Goal: Complete application form

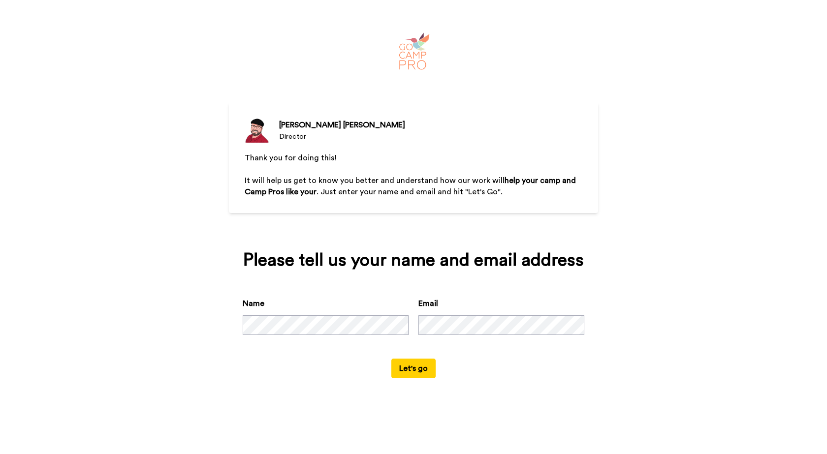
click at [429, 373] on button "Let's go" at bounding box center [413, 369] width 44 height 20
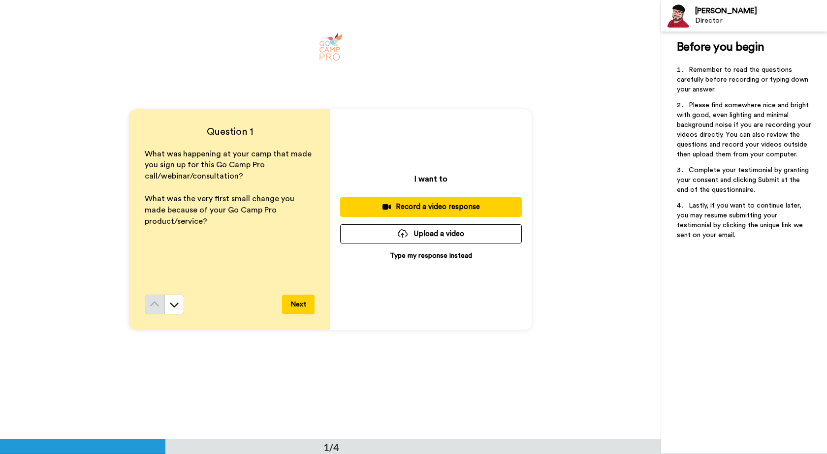
click at [466, 253] on p "Type my response instead" at bounding box center [431, 256] width 82 height 10
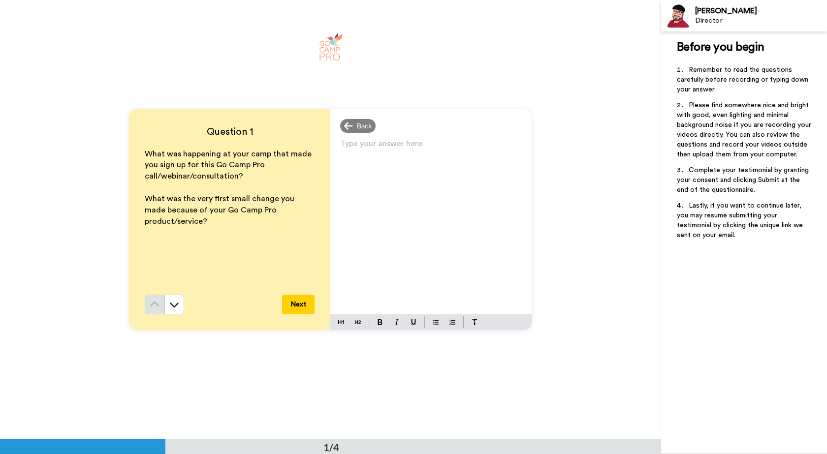
click at [402, 230] on div "Type your answer here ﻿" at bounding box center [430, 226] width 201 height 178
click at [452, 170] on div "Instability. A sense that things were only working because of brute force" at bounding box center [430, 226] width 201 height 178
click at [418, 202] on div "Instability. A sense that things were only working because of brute force good …" at bounding box center [430, 226] width 201 height 178
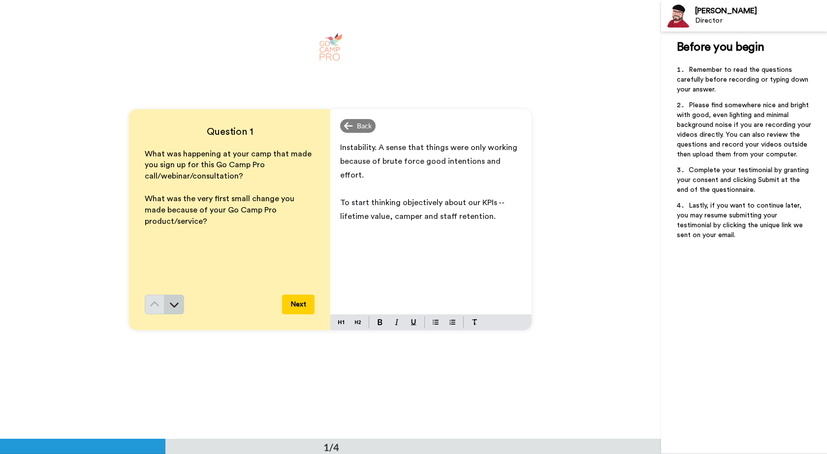
click at [174, 301] on icon at bounding box center [174, 305] width 10 height 10
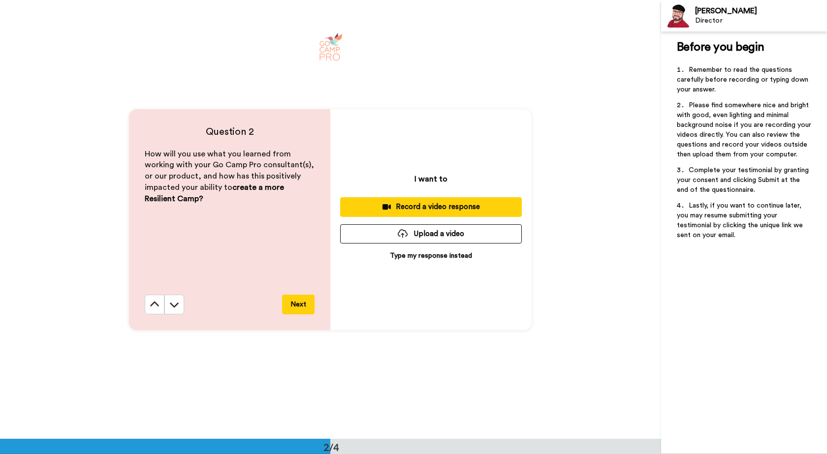
scroll to position [439, 0]
click at [450, 259] on p "Type my response instead" at bounding box center [431, 256] width 82 height 10
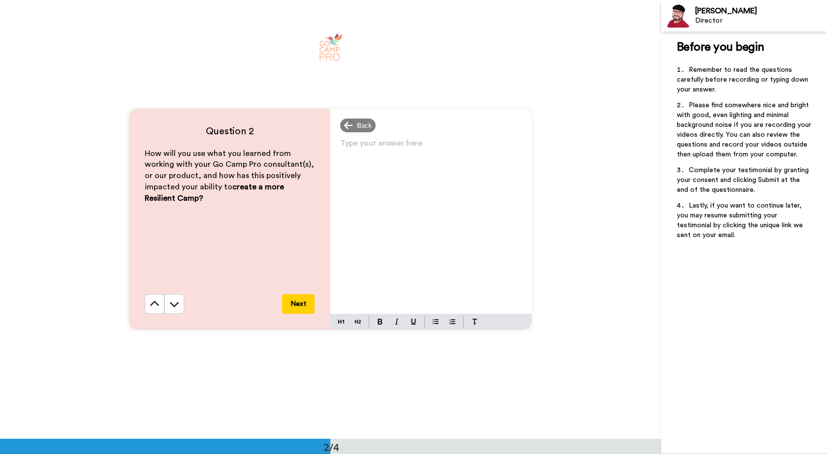
click at [436, 235] on div "Type your answer here ﻿" at bounding box center [430, 225] width 201 height 178
